Goal: Transaction & Acquisition: Obtain resource

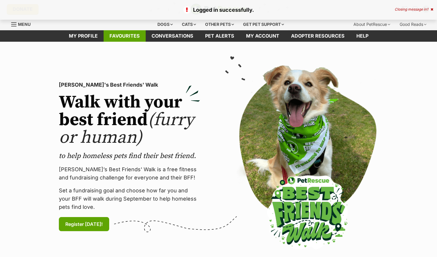
click at [128, 35] on link "Favourites" at bounding box center [125, 35] width 42 height 11
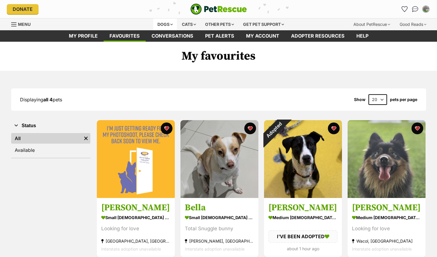
click at [160, 24] on div "Dogs" at bounding box center [165, 25] width 24 height 12
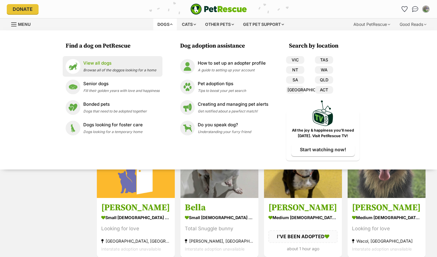
click at [107, 66] on p "View all dogs" at bounding box center [119, 63] width 73 height 7
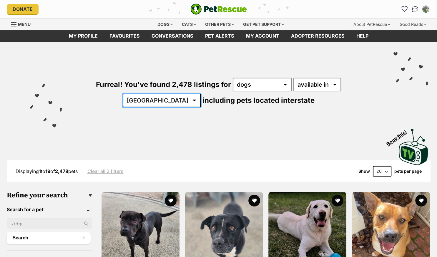
click at [123, 94] on select "Australia ACT NSW NT QLD SA TAS VIC WA" at bounding box center [162, 101] width 78 height 14
select select "QLD"
click option "QLD" at bounding box center [0, 0] width 0 height 0
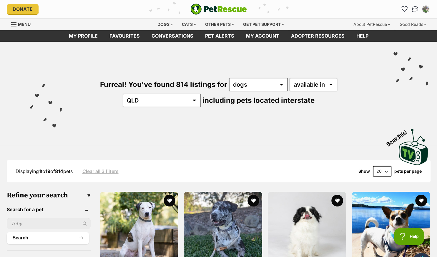
click at [373, 166] on select "20 40 60" at bounding box center [382, 171] width 19 height 11
select select "60"
click option "60" at bounding box center [0, 0] width 0 height 0
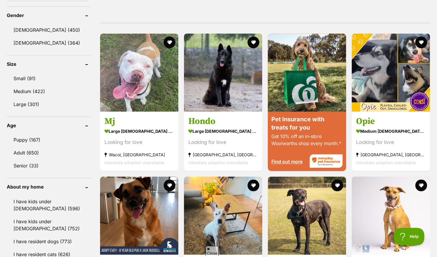
scroll to position [435, 0]
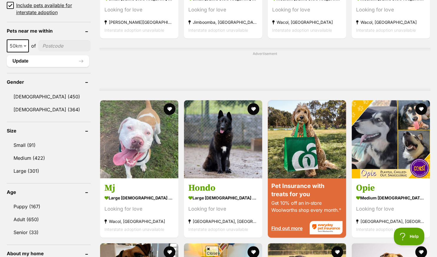
click at [51, 45] on input"] "postcode" at bounding box center [64, 45] width 52 height 11
type input"] "4073"
click at [41, 62] on button "Update" at bounding box center [48, 61] width 82 height 12
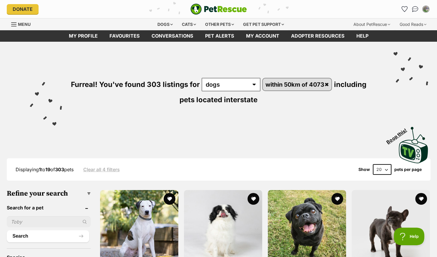
click at [373, 164] on select "20 40 60" at bounding box center [382, 169] width 19 height 11
select select "60"
click option "60" at bounding box center [0, 0] width 0 height 0
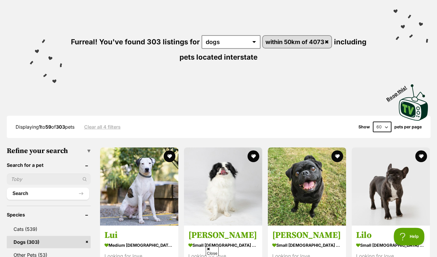
scroll to position [155, 0]
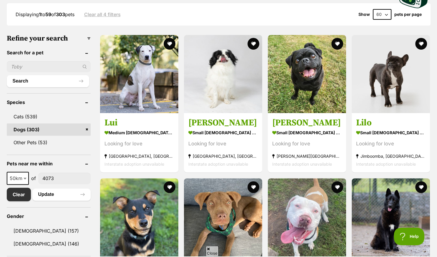
click at [24, 67] on input "text" at bounding box center [49, 66] width 84 height 11
type input "stella"
click at [41, 84] on button "Search" at bounding box center [48, 81] width 82 height 12
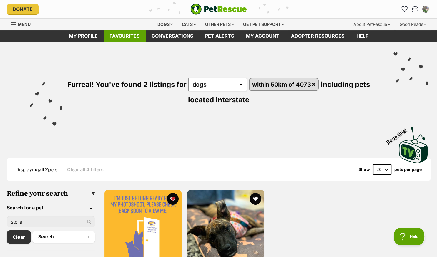
click at [132, 36] on link "Favourites" at bounding box center [125, 35] width 42 height 11
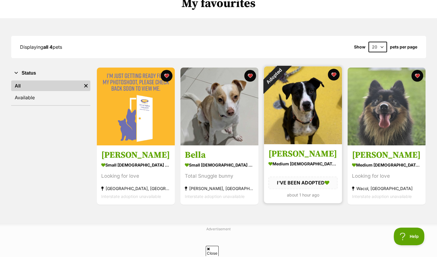
scroll to position [62, 0]
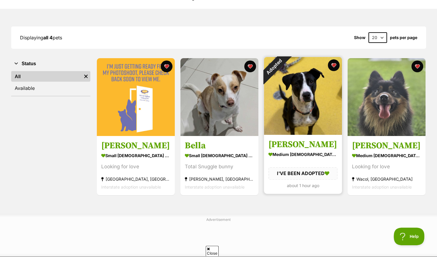
click at [300, 118] on img at bounding box center [303, 96] width 78 height 78
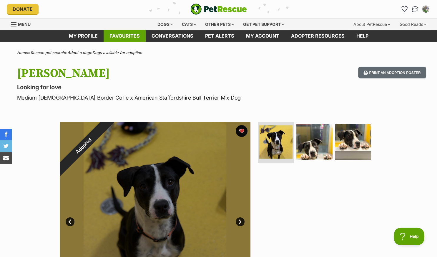
click at [127, 36] on link "Favourites" at bounding box center [125, 35] width 42 height 11
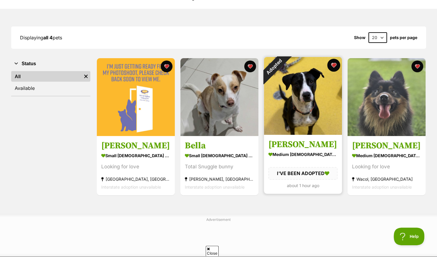
click at [333, 65] on button "favourite" at bounding box center [333, 65] width 13 height 13
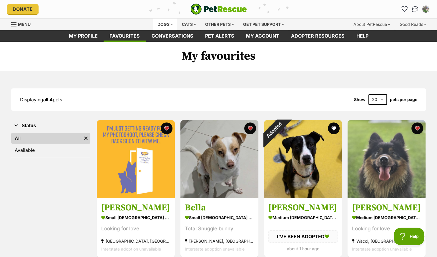
click at [163, 23] on div "Dogs" at bounding box center [165, 25] width 24 height 12
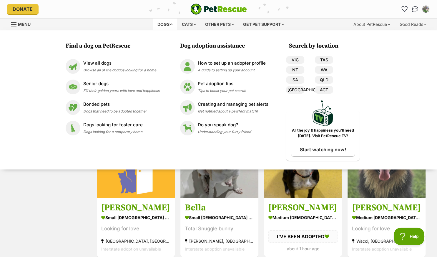
click at [48, 47] on div "Find a dog on PetRescue View all dogs Browse all of the doggos looking for a ho…" at bounding box center [218, 99] width 437 height 139
click at [64, 201] on div "Status All Remove filter Available" at bounding box center [50, 189] width 79 height 139
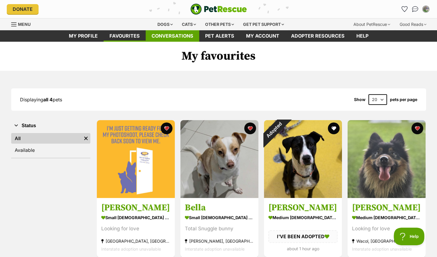
click at [174, 35] on link "Conversations" at bounding box center [173, 35] width 54 height 11
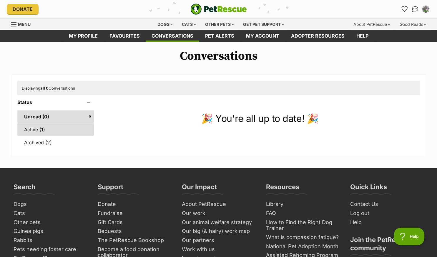
click at [36, 130] on link "Active (1)" at bounding box center [55, 130] width 77 height 12
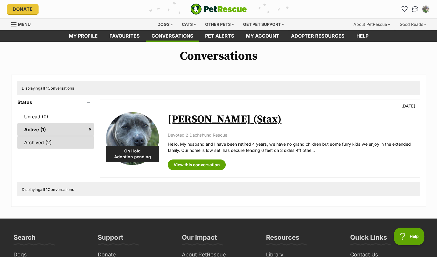
click at [38, 142] on link "Archived (2)" at bounding box center [55, 143] width 77 height 12
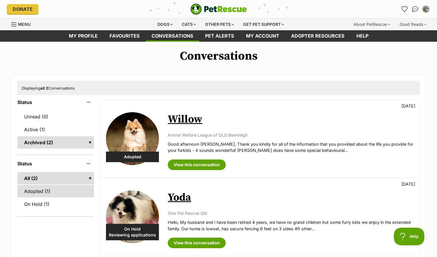
click at [30, 192] on link "Adopted (1)" at bounding box center [55, 191] width 77 height 12
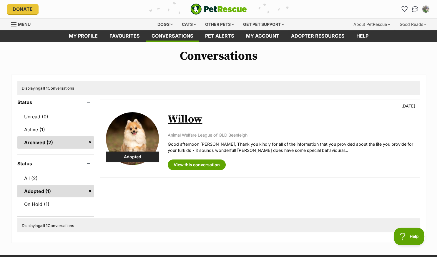
click at [33, 143] on link "Archived (2)" at bounding box center [55, 143] width 77 height 12
click at [34, 202] on link "On Hold (1)" at bounding box center [55, 204] width 77 height 12
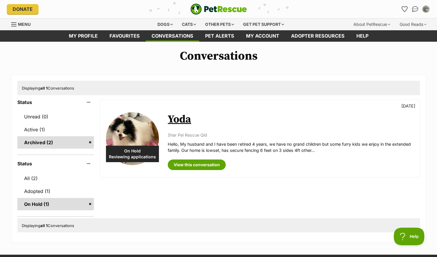
click at [89, 204] on link "On Hold (1)" at bounding box center [55, 204] width 77 height 12
click at [33, 143] on link "Archived (2)" at bounding box center [55, 143] width 77 height 12
click at [90, 142] on link "Archived (2)" at bounding box center [55, 143] width 77 height 12
click at [41, 129] on link "Active (1)" at bounding box center [55, 130] width 77 height 12
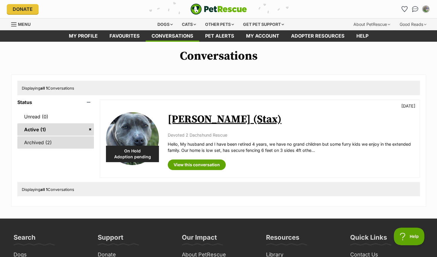
click at [41, 143] on link "Archived (2)" at bounding box center [55, 143] width 77 height 12
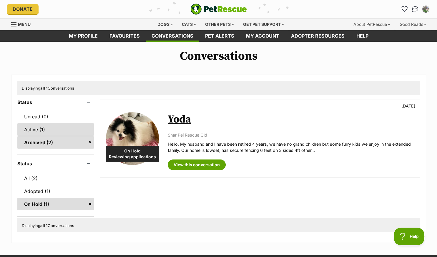
click at [32, 127] on link "Active (1)" at bounding box center [55, 130] width 77 height 12
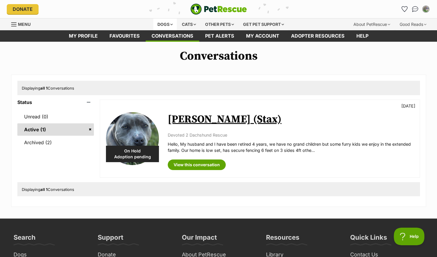
click at [161, 25] on div "Dogs" at bounding box center [165, 25] width 24 height 12
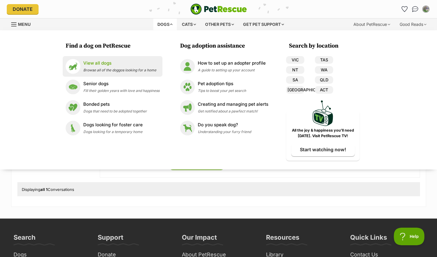
click at [97, 66] on p "View all dogs" at bounding box center [119, 63] width 73 height 7
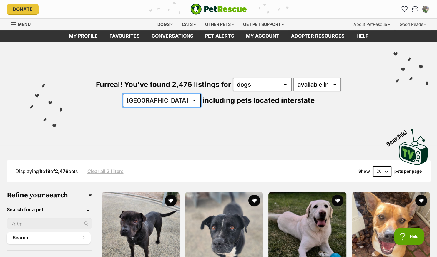
click at [123, 94] on select "Australia ACT NSW NT QLD SA TAS VIC WA" at bounding box center [162, 101] width 78 height 14
select select "QLD"
click option "QLD" at bounding box center [0, 0] width 0 height 0
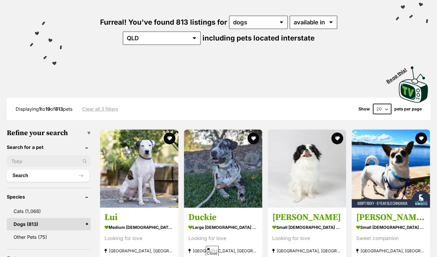
scroll to position [93, 0]
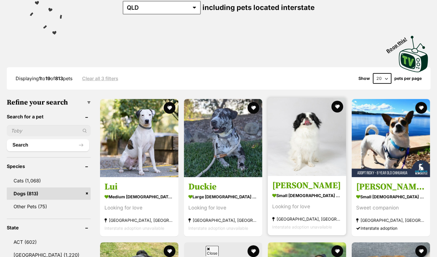
click at [311, 144] on img at bounding box center [307, 137] width 78 height 78
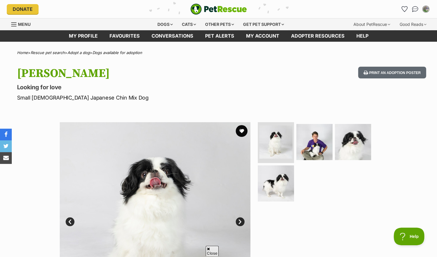
scroll to position [31, 0]
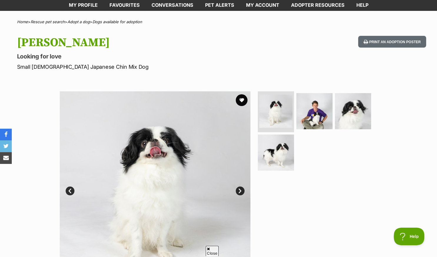
click at [239, 191] on link "Next" at bounding box center [240, 191] width 9 height 9
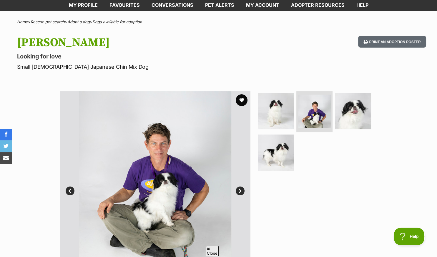
click at [239, 191] on link "Next" at bounding box center [240, 191] width 9 height 9
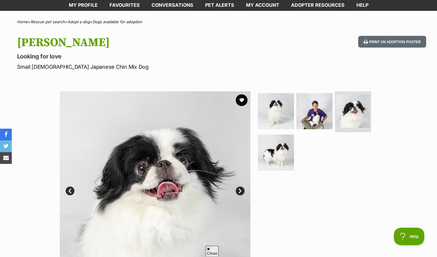
click at [239, 191] on link "Next" at bounding box center [240, 191] width 9 height 9
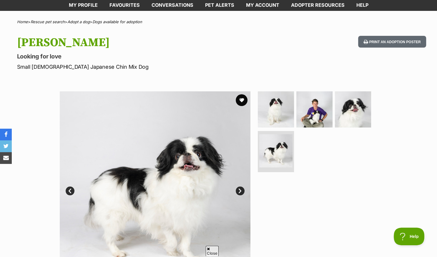
click at [239, 191] on link "Next" at bounding box center [240, 191] width 9 height 9
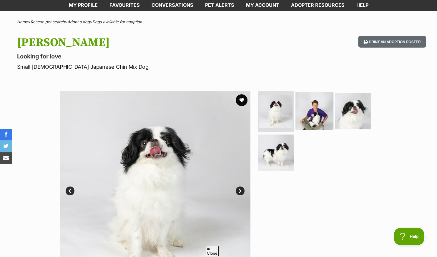
click at [316, 117] on img at bounding box center [314, 111] width 38 height 38
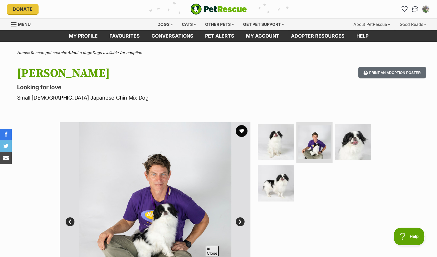
scroll to position [62, 0]
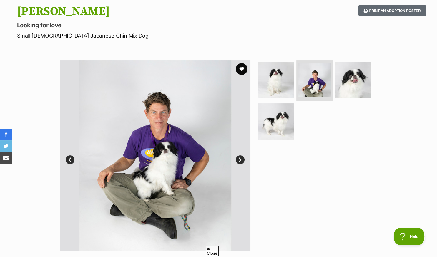
click at [241, 160] on link "Next" at bounding box center [240, 160] width 9 height 9
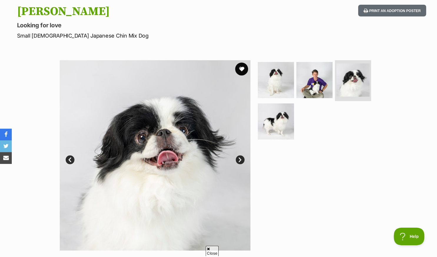
click at [240, 69] on button "favourite" at bounding box center [241, 69] width 13 height 13
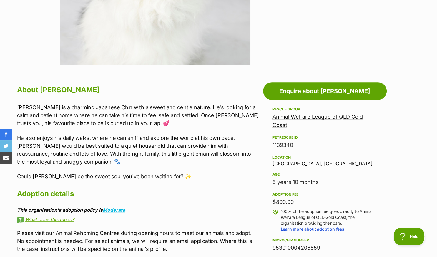
scroll to position [0, 0]
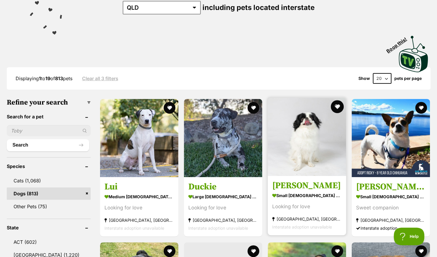
click at [335, 105] on button "favourite" at bounding box center [337, 106] width 13 height 13
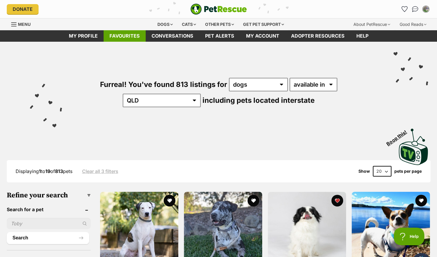
click at [133, 35] on link "Favourites" at bounding box center [125, 35] width 42 height 11
